Goal: Task Accomplishment & Management: Complete application form

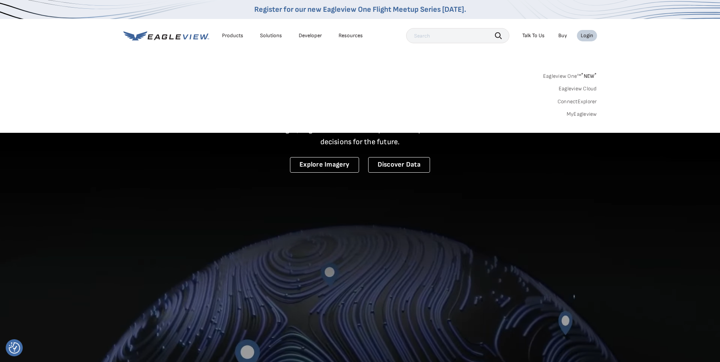
click at [582, 114] on link "MyEagleview" at bounding box center [582, 114] width 30 height 7
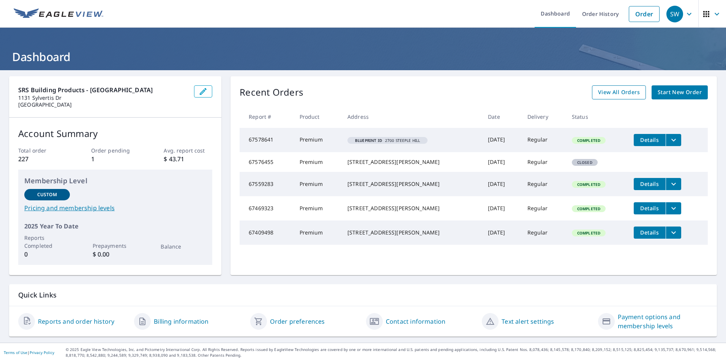
click at [614, 95] on span "View All Orders" at bounding box center [619, 92] width 42 height 9
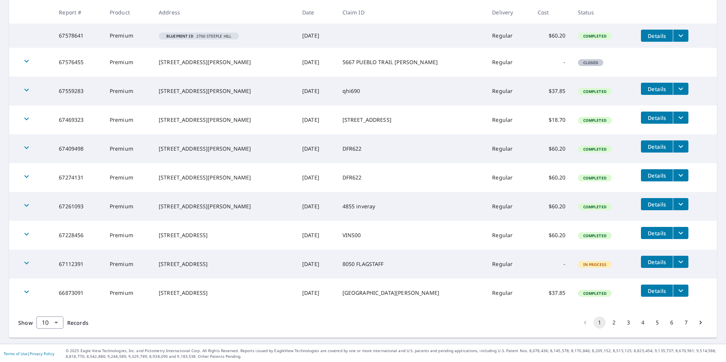
scroll to position [146, 0]
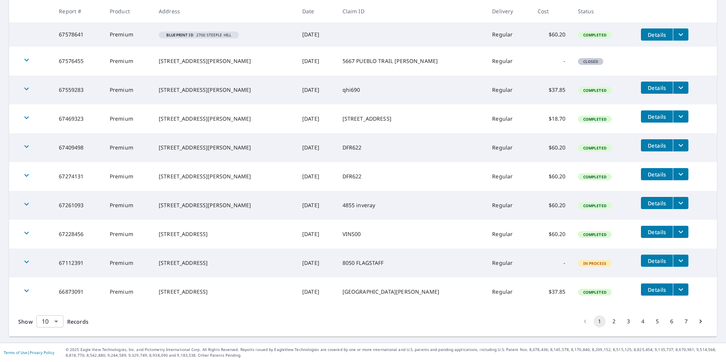
click at [55, 322] on body "SW SW Dashboard Order History Order SW Dashboard / Order History Order History …" at bounding box center [363, 181] width 726 height 362
click at [51, 347] on li "100" at bounding box center [49, 346] width 27 height 14
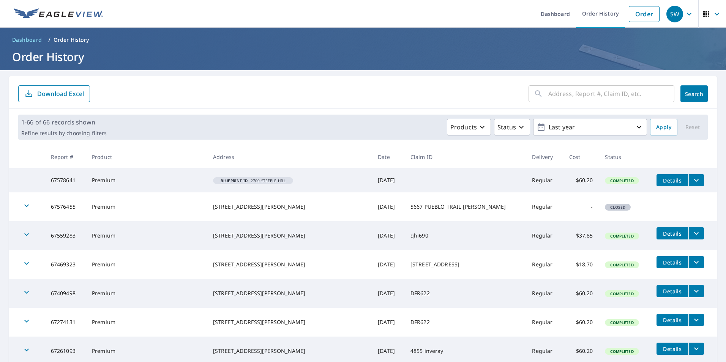
click at [553, 99] on input "text" at bounding box center [611, 93] width 126 height 21
type input "18473 [GEOGRAPHIC_DATA]"
click button "Search" at bounding box center [693, 93] width 27 height 17
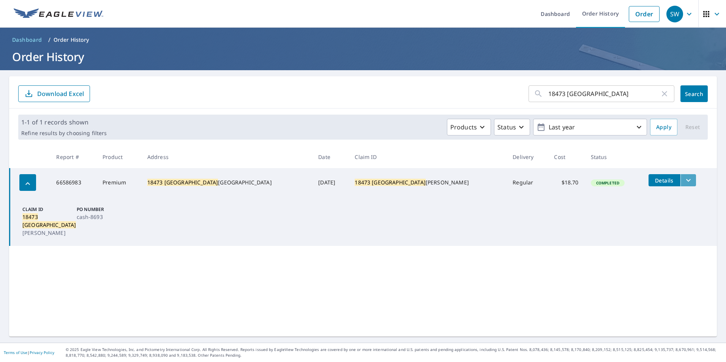
click at [684, 184] on icon "filesDropdownBtn-66586983" at bounding box center [688, 180] width 9 height 9
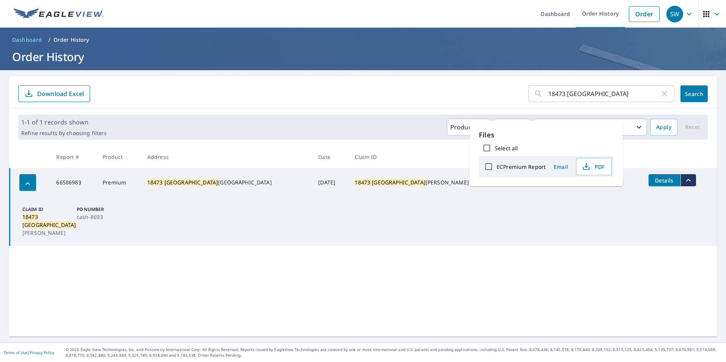
click at [653, 183] on span "Details" at bounding box center [664, 180] width 23 height 7
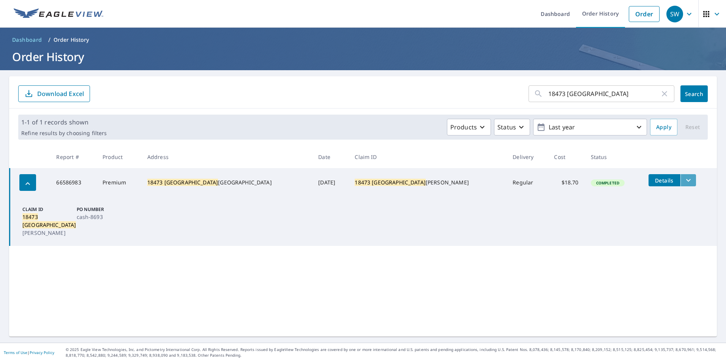
click at [684, 178] on icon "filesDropdownBtn-66586983" at bounding box center [688, 180] width 9 height 9
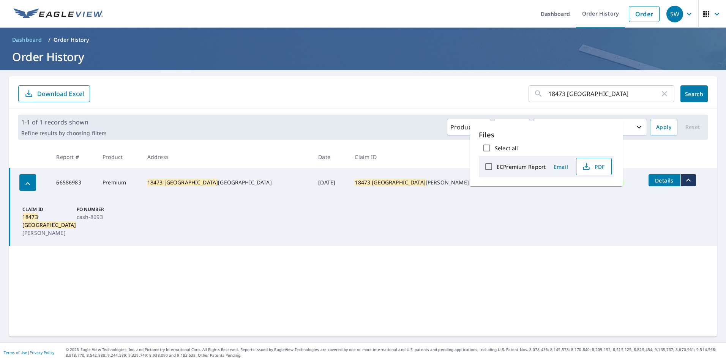
click at [600, 162] on span "PDF" at bounding box center [593, 166] width 24 height 9
click at [593, 95] on input "18473 [GEOGRAPHIC_DATA]" at bounding box center [604, 93] width 112 height 21
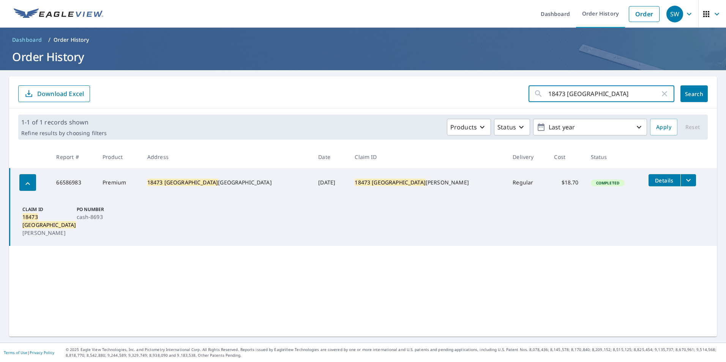
drag, startPoint x: 594, startPoint y: 95, endPoint x: 313, endPoint y: 76, distance: 282.3
click at [369, 81] on div "18473 glenmore ​ Search Download Excel" at bounding box center [363, 92] width 708 height 32
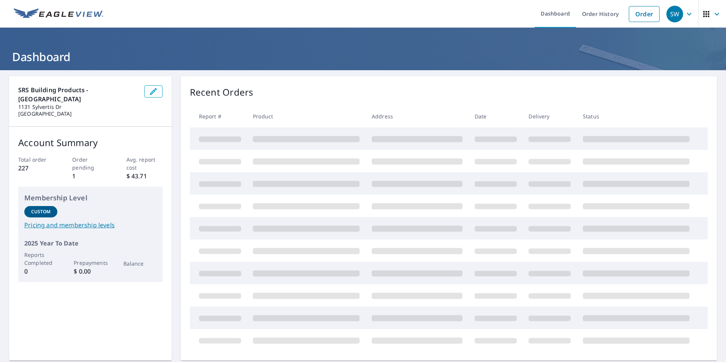
click at [149, 92] on icon "button" at bounding box center [153, 91] width 9 height 9
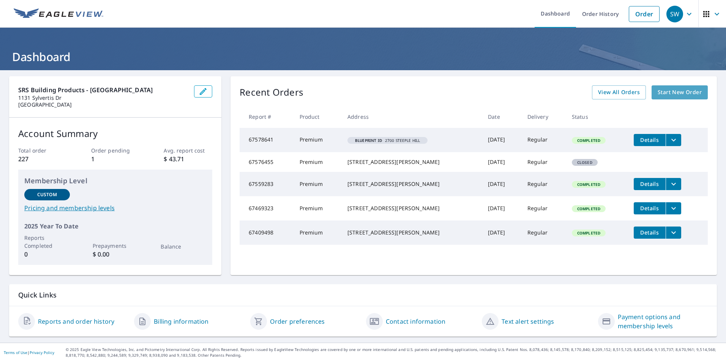
click at [665, 89] on span "Start New Order" at bounding box center [679, 92] width 44 height 9
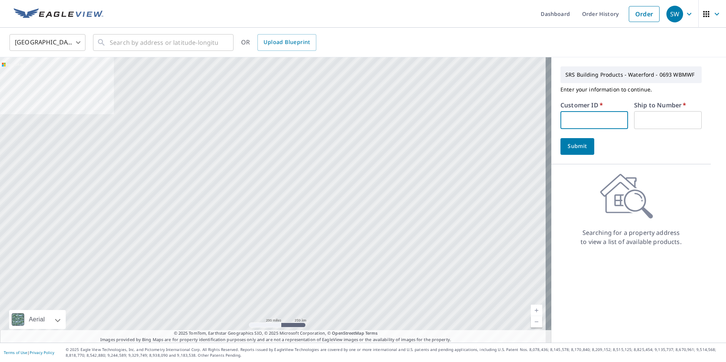
click at [569, 118] on input "text" at bounding box center [594, 120] width 68 height 18
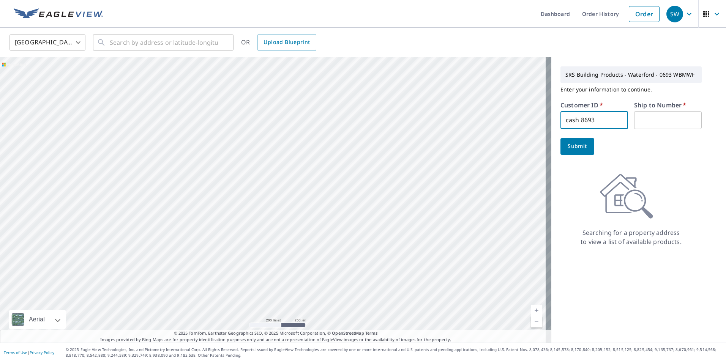
type input "cash 8693"
click at [668, 111] on input "text" at bounding box center [668, 120] width 68 height 18
type input "1"
click at [579, 141] on button "Submit" at bounding box center [577, 146] width 34 height 17
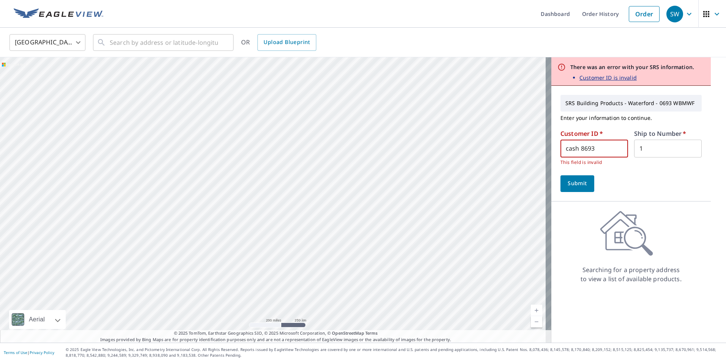
click at [602, 148] on input "cash 8693" at bounding box center [594, 149] width 68 height 18
type input "c"
click at [560, 175] on button "Submit" at bounding box center [577, 183] width 34 height 17
click at [596, 157] on input "8693" at bounding box center [594, 149] width 68 height 18
drag, startPoint x: 597, startPoint y: 154, endPoint x: 467, endPoint y: 139, distance: 131.5
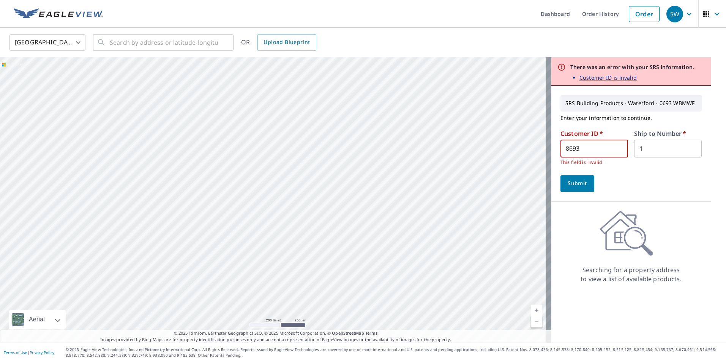
click at [468, 139] on div "Aerial Road A standard road map Aerial A detailed look from above Labels Labels…" at bounding box center [363, 199] width 726 height 285
click at [662, 146] on input "1" at bounding box center [668, 149] width 68 height 18
click at [580, 181] on span "Submit" at bounding box center [577, 183] width 22 height 9
click at [661, 148] on input "1" at bounding box center [668, 149] width 68 height 18
click at [609, 150] on input "cash 8693" at bounding box center [594, 149] width 68 height 18
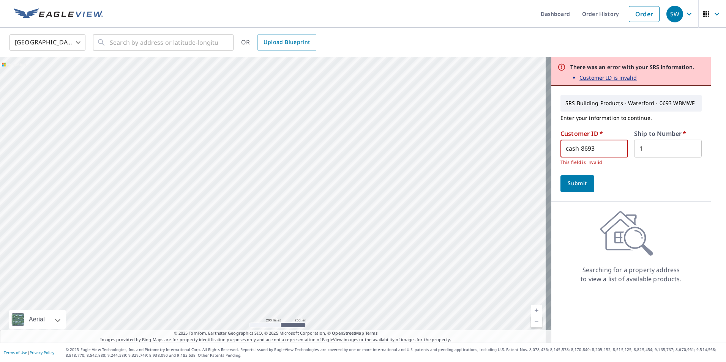
click at [602, 153] on input "cash 8693" at bounding box center [594, 149] width 68 height 18
drag, startPoint x: 602, startPoint y: 153, endPoint x: 350, endPoint y: 132, distance: 252.2
click at [358, 133] on div "Aerial Road A standard road map Aerial A detailed look from above Labels Labels…" at bounding box center [363, 199] width 726 height 285
click at [605, 144] on input "cash 8693" at bounding box center [594, 149] width 68 height 18
drag, startPoint x: 605, startPoint y: 144, endPoint x: 477, endPoint y: 125, distance: 129.3
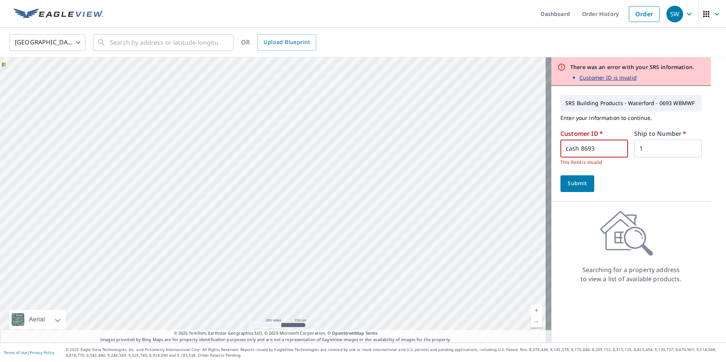
click at [481, 125] on div "Aerial Road A standard road map Aerial A detailed look from above Labels Labels…" at bounding box center [363, 199] width 726 height 285
click at [597, 147] on input "cash" at bounding box center [594, 149] width 68 height 18
click at [591, 147] on input "cash" at bounding box center [594, 149] width 68 height 18
type input "cash"
click at [670, 148] on input "1" at bounding box center [668, 149] width 68 height 18
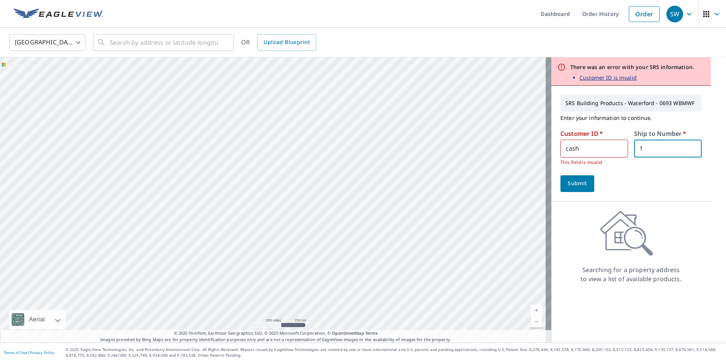
drag, startPoint x: 597, startPoint y: 147, endPoint x: 508, endPoint y: 142, distance: 89.0
click at [521, 142] on div "Aerial Road A standard road map Aerial A detailed look from above Labels Labels…" at bounding box center [363, 199] width 726 height 285
type input "8693"
click at [578, 184] on span "Submit" at bounding box center [577, 183] width 22 height 9
click at [613, 176] on div "Submit" at bounding box center [630, 183] width 141 height 17
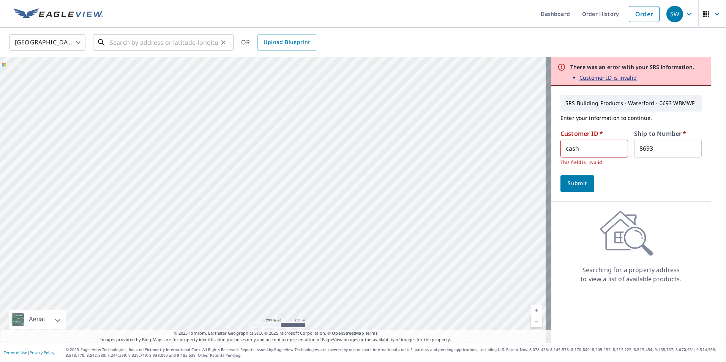
click at [139, 48] on input "text" at bounding box center [164, 42] width 108 height 21
click at [613, 179] on div "Submit" at bounding box center [630, 183] width 141 height 17
click at [593, 181] on div "Submit" at bounding box center [630, 183] width 141 height 17
click at [566, 189] on button "Submit" at bounding box center [577, 183] width 34 height 17
click at [610, 77] on p "Customer ID is invalid" at bounding box center [607, 78] width 57 height 8
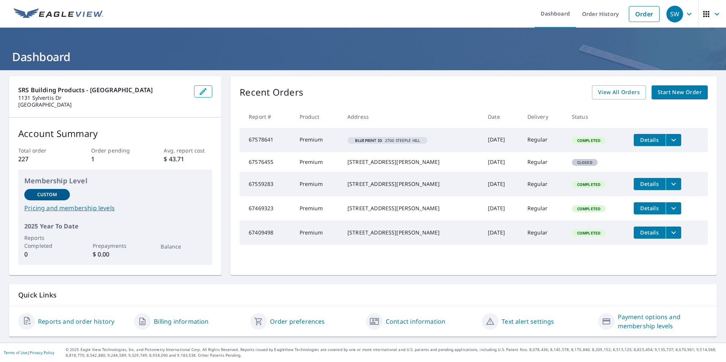
click at [683, 90] on span "Start New Order" at bounding box center [679, 92] width 44 height 9
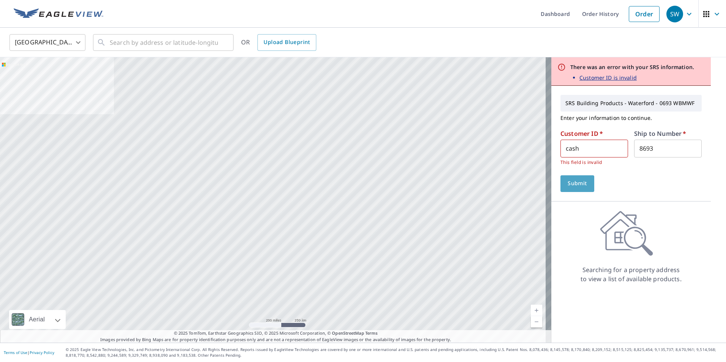
click at [570, 187] on span "Submit" at bounding box center [577, 183] width 22 height 9
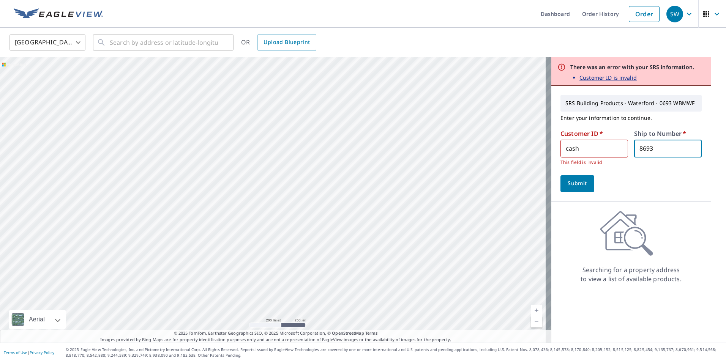
click at [645, 150] on input "8693" at bounding box center [668, 149] width 68 height 18
drag, startPoint x: 650, startPoint y: 150, endPoint x: 576, endPoint y: 145, distance: 74.2
click at [576, 145] on div "Customer ID   * cash ​ This field is invalid Ship to Number   * 8693 ​" at bounding box center [630, 149] width 141 height 36
drag, startPoint x: 576, startPoint y: 145, endPoint x: 456, endPoint y: 119, distance: 122.3
click at [457, 120] on div "Aerial Road A standard road map Aerial A detailed look from above Labels Labels…" at bounding box center [363, 199] width 726 height 285
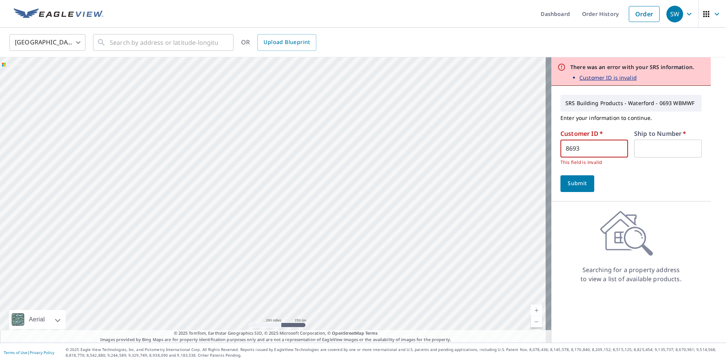
type input "8693"
click at [569, 183] on span "Submit" at bounding box center [577, 183] width 22 height 9
click at [652, 150] on input "text" at bounding box center [668, 149] width 68 height 18
type input "c"
type input "1"
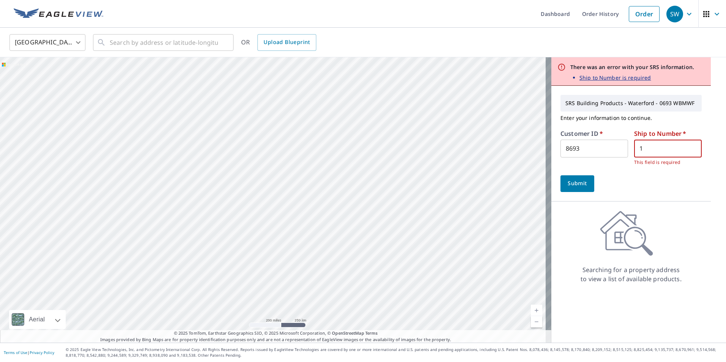
click at [583, 181] on button "Submit" at bounding box center [577, 183] width 34 height 17
click at [606, 148] on input "8693" at bounding box center [594, 149] width 68 height 18
drag, startPoint x: 606, startPoint y: 148, endPoint x: 191, endPoint y: 115, distance: 416.2
click at [554, 140] on div "SRS Building Products - Waterford - 0693 WBMWF Enter your information to contin…" at bounding box center [630, 144] width 159 height 116
type input "cash"
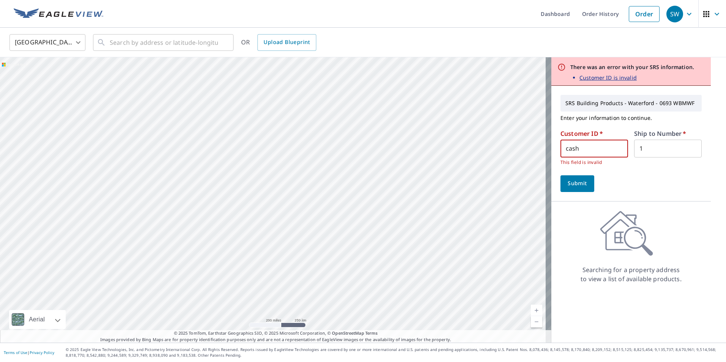
click at [598, 151] on input "cash" at bounding box center [594, 149] width 68 height 18
drag, startPoint x: 598, startPoint y: 151, endPoint x: 335, endPoint y: 126, distance: 264.3
click at [443, 140] on div "Aerial Road A standard road map Aerial A detailed look from above Labels Labels…" at bounding box center [363, 199] width 726 height 285
click at [593, 147] on input "cash" at bounding box center [594, 149] width 68 height 18
drag, startPoint x: 593, startPoint y: 147, endPoint x: 354, endPoint y: 117, distance: 241.0
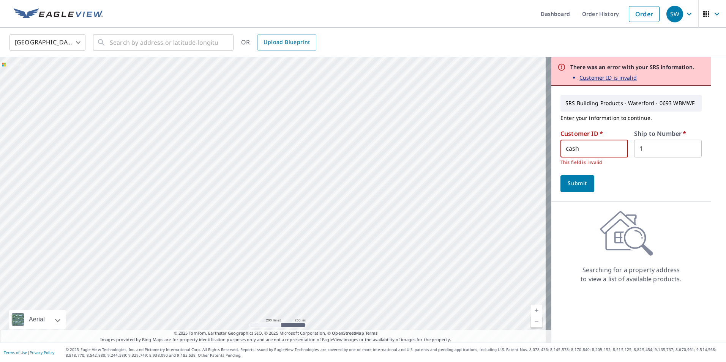
click at [387, 125] on div "Aerial Road A standard road map Aerial A detailed look from above Labels Labels…" at bounding box center [363, 199] width 726 height 285
click at [588, 151] on input "cash" at bounding box center [594, 149] width 68 height 18
drag, startPoint x: 588, startPoint y: 151, endPoint x: 359, endPoint y: 121, distance: 230.4
click at [411, 128] on div "Aerial Road A standard road map Aerial A detailed look from above Labels Labels…" at bounding box center [363, 199] width 726 height 285
click at [586, 150] on input "cash" at bounding box center [594, 149] width 68 height 18
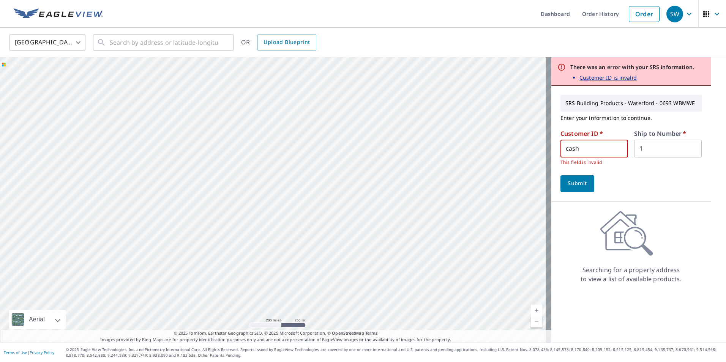
drag, startPoint x: 586, startPoint y: 150, endPoint x: 457, endPoint y: 138, distance: 129.2
click at [523, 147] on div "Aerial Road A standard road map Aerial A detailed look from above Labels Labels…" at bounding box center [363, 199] width 726 height 285
